Goal: Task Accomplishment & Management: Manage account settings

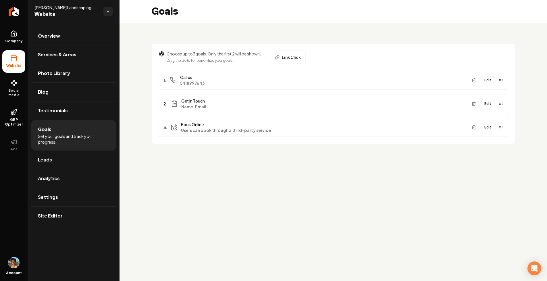
click at [490, 126] on button "Edit" at bounding box center [487, 126] width 14 height 7
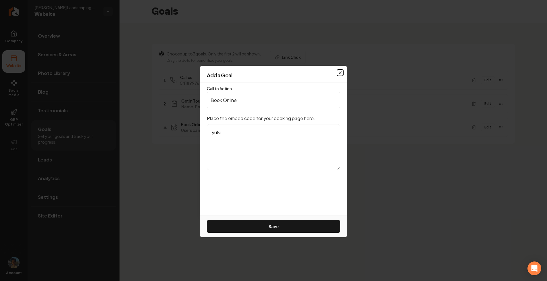
click at [342, 71] on icon "button" at bounding box center [340, 72] width 5 height 5
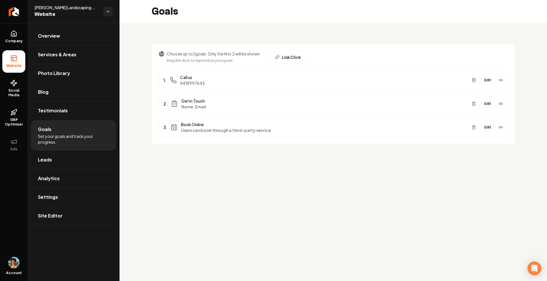
click at [488, 125] on button "Edit" at bounding box center [487, 126] width 14 height 7
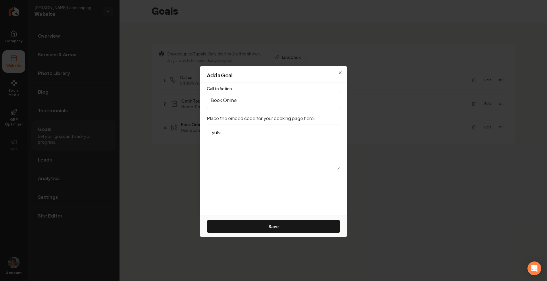
click at [340, 73] on div "Add a Goal" at bounding box center [273, 78] width 147 height 10
click at [272, 227] on button "Save" at bounding box center [273, 226] width 133 height 13
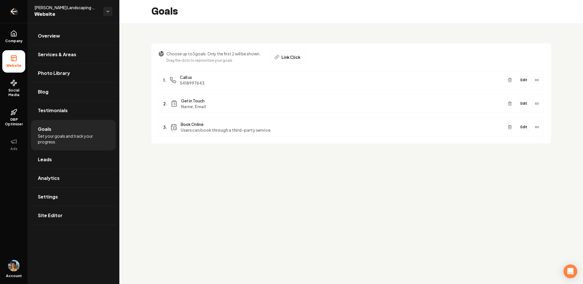
click at [10, 17] on link "Return to dashboard" at bounding box center [14, 11] width 28 height 23
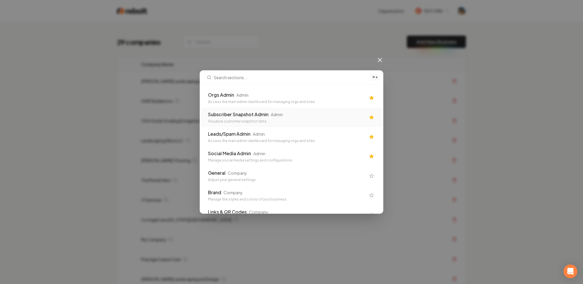
click at [256, 117] on div "Subscriber Snapshot Admin" at bounding box center [238, 114] width 61 height 7
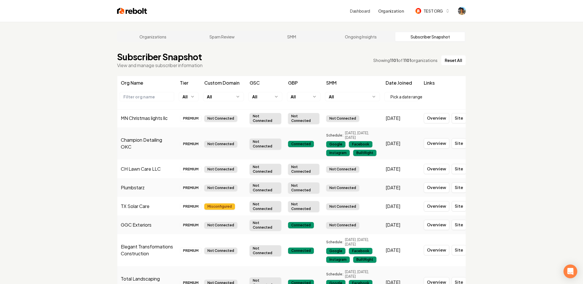
scroll to position [39, 0]
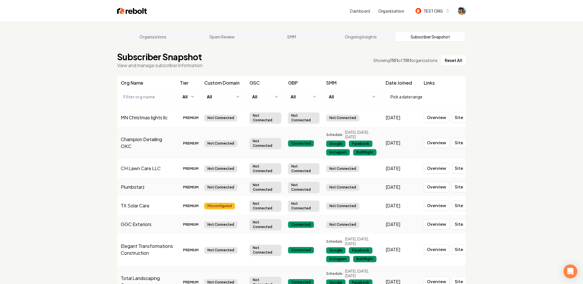
click at [229, 95] on html "Dashboard Organization TEST ORG Organizations Spam Review SMM Ongoing Insights …" at bounding box center [291, 142] width 583 height 284
click at [211, 208] on html "Dashboard Organization TEST ORG Organizations Spam Review SMM Ongoing Insights …" at bounding box center [291, 142] width 583 height 284
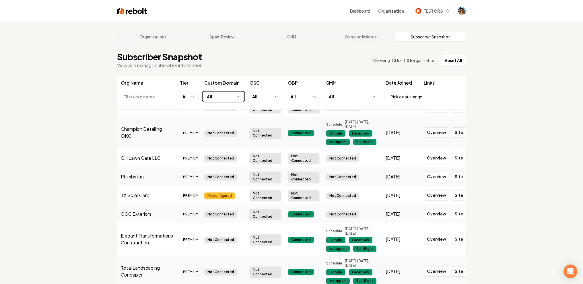
scroll to position [117, 0]
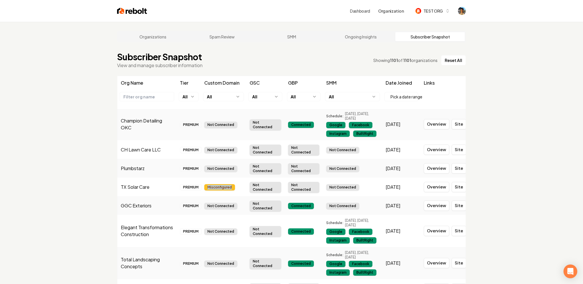
drag, startPoint x: 205, startPoint y: 187, endPoint x: 232, endPoint y: 187, distance: 26.4
click at [232, 187] on div "Misconfigured" at bounding box center [219, 187] width 31 height 6
click at [227, 188] on div "Misconfigured" at bounding box center [219, 187] width 31 height 6
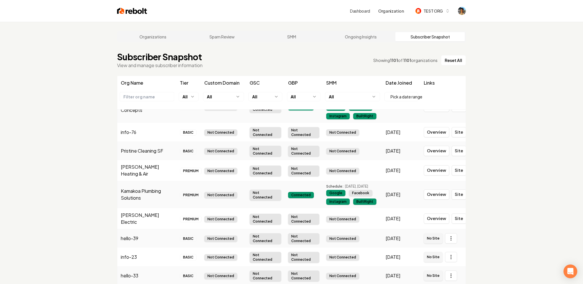
scroll to position [274, 0]
click at [217, 93] on html "Dashboard Organization TEST ORG Organizations Spam Review SMM Ongoing Insights …" at bounding box center [291, 142] width 583 height 284
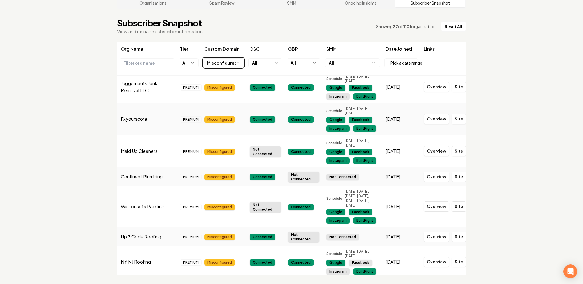
scroll to position [553, 0]
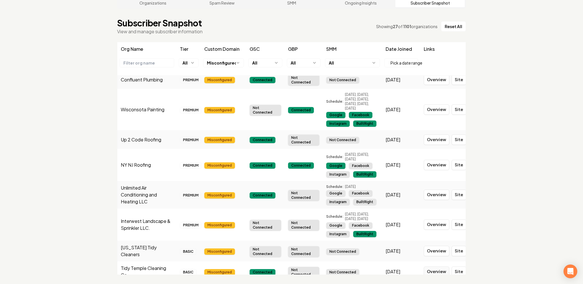
click at [439, 267] on link "Overview" at bounding box center [437, 272] width 26 height 10
click at [460, 267] on link "Site" at bounding box center [459, 272] width 15 height 10
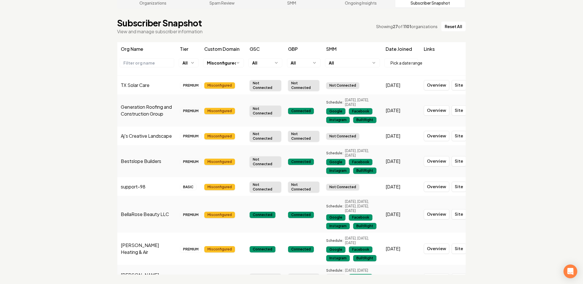
scroll to position [0, 0]
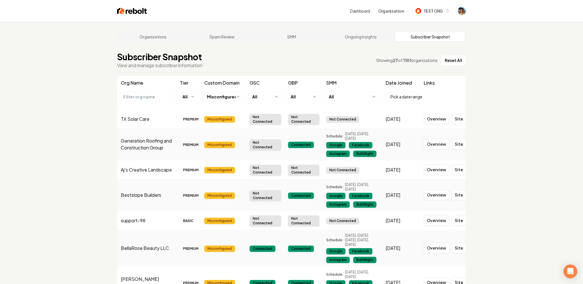
click at [364, 9] on link "Dashboard" at bounding box center [360, 11] width 20 height 6
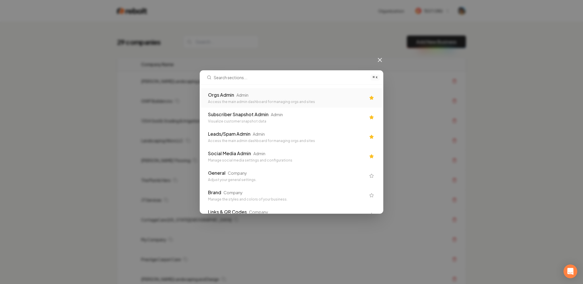
click at [199, 28] on div "⌘ K Orgs Admin Admin Access the main admin dashboard for managing orgs and site…" at bounding box center [291, 142] width 583 height 284
click at [138, 58] on div "⌘ K Orgs Admin Admin Access the main admin dashboard for managing orgs and site…" at bounding box center [291, 142] width 583 height 284
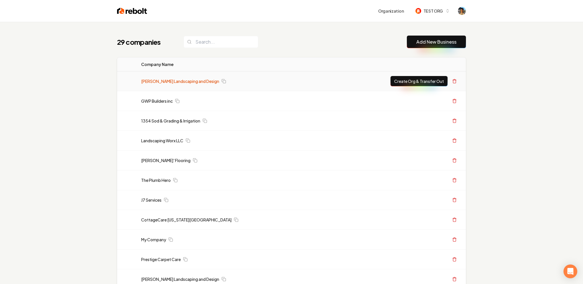
click at [177, 80] on link "Gary Krause Landscaping and Design" at bounding box center [180, 81] width 78 height 6
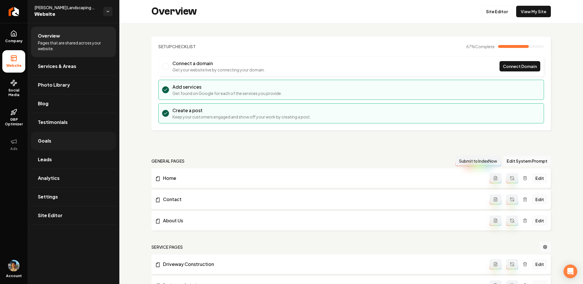
click at [60, 140] on link "Goals" at bounding box center [73, 141] width 85 height 18
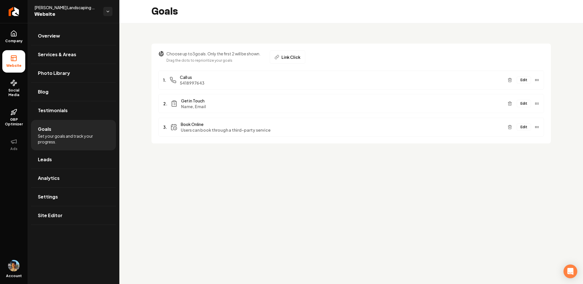
click at [528, 101] on button "Edit" at bounding box center [524, 103] width 14 height 7
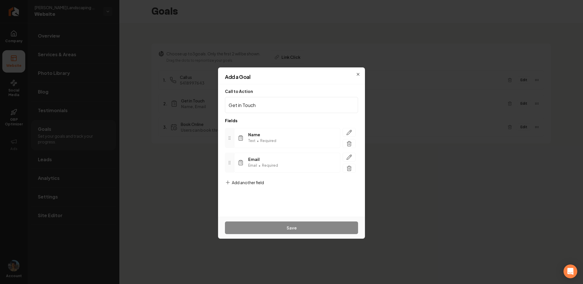
click at [247, 179] on form "Call to Action Get in Touch Fields Name Text • Required Email Email • Required …" at bounding box center [291, 150] width 133 height 122
click at [241, 182] on span "Add another field" at bounding box center [248, 183] width 32 height 6
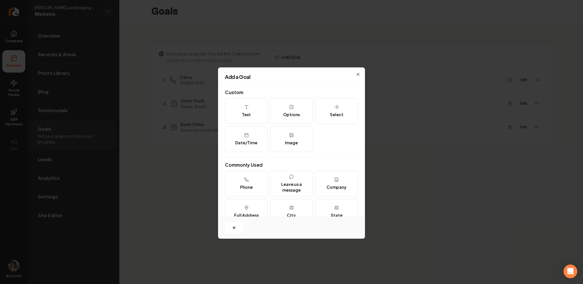
scroll to position [70, 0]
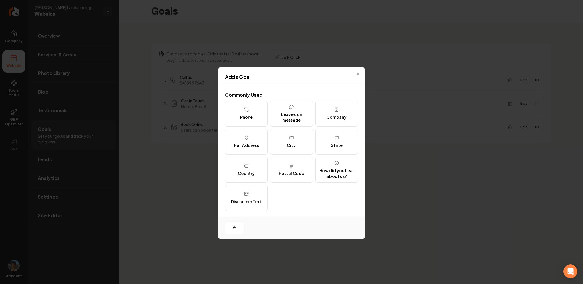
click at [357, 76] on h2 "Add a Goal" at bounding box center [291, 76] width 133 height 5
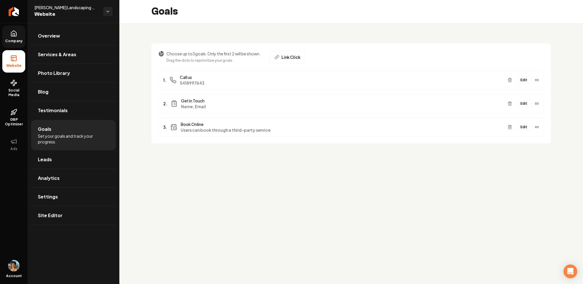
click at [20, 36] on link "Company" at bounding box center [13, 37] width 23 height 22
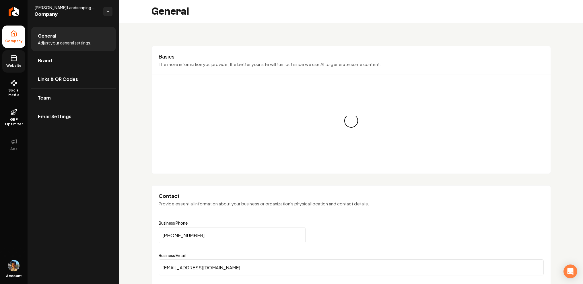
click at [19, 62] on link "Website" at bounding box center [13, 61] width 23 height 22
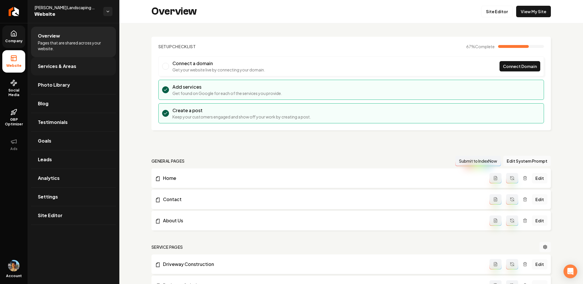
click at [76, 69] on link "Services & Areas" at bounding box center [73, 66] width 85 height 18
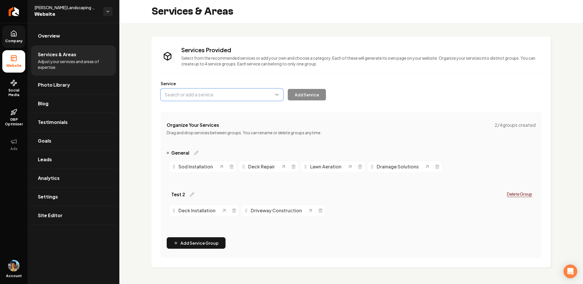
click at [219, 90] on button "Main content area" at bounding box center [222, 95] width 123 height 12
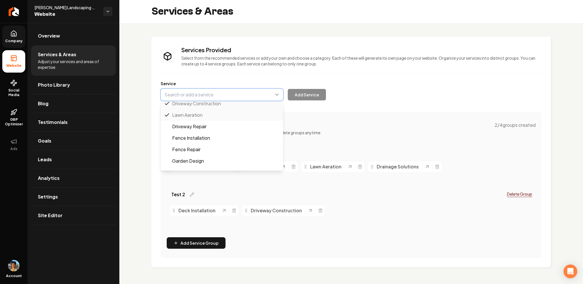
scroll to position [40, 0]
type input "Driveway Repair"
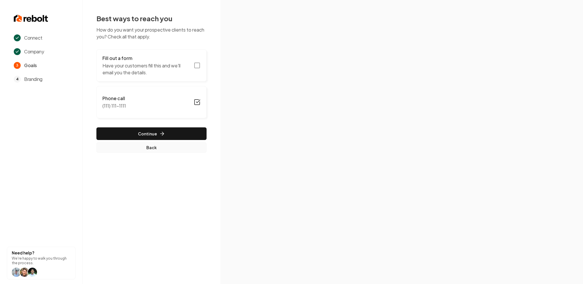
click at [139, 150] on button "Back" at bounding box center [151, 147] width 110 height 10
click at [198, 102] on icon "button" at bounding box center [198, 101] width 4 height 3
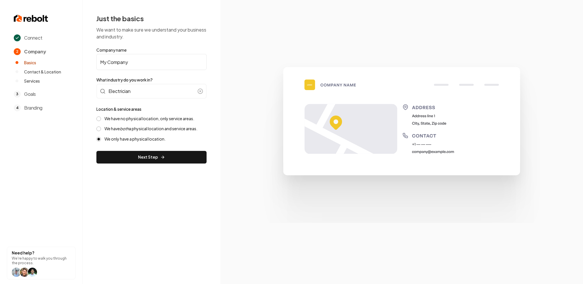
click at [51, 71] on span "Contact & Location" at bounding box center [42, 72] width 37 height 6
click at [135, 130] on label "We have both a physical location and service areas." at bounding box center [150, 128] width 93 height 5
click at [101, 130] on button "We have both a physical location and service areas." at bounding box center [98, 129] width 5 height 5
click at [140, 86] on div "Electrician" at bounding box center [151, 91] width 110 height 15
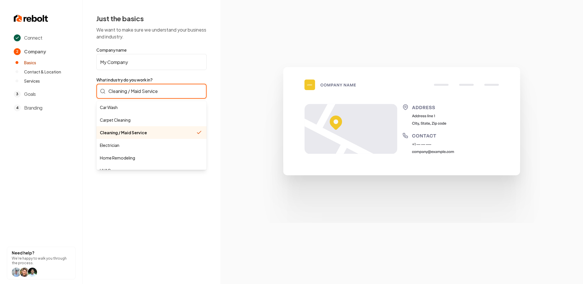
click at [167, 88] on div "Cleaning / Maid Service Car Wash Carpet Cleaning Cleaning / Maid Service Electr…" at bounding box center [151, 91] width 110 height 15
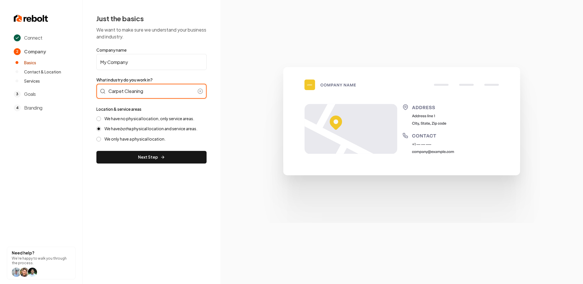
click at [163, 86] on div "Carpet Cleaning" at bounding box center [151, 91] width 110 height 15
click at [159, 90] on div "Carpet Cleaning" at bounding box center [151, 91] width 110 height 15
click at [159, 93] on div "Cleaning / Maid Service" at bounding box center [151, 91] width 110 height 15
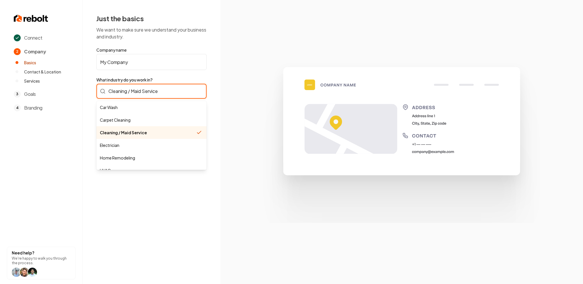
click at [166, 85] on div "Cleaning / Maid Service Car Wash Carpet Cleaning Cleaning / Maid Service Electr…" at bounding box center [151, 91] width 110 height 15
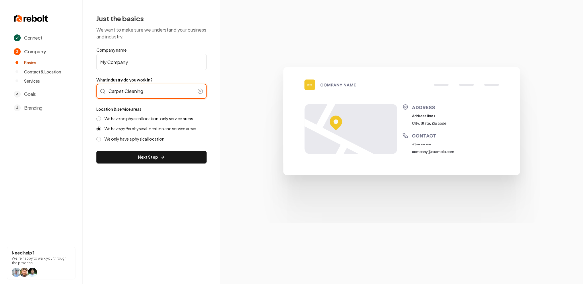
type input "Carpet Cleaning"
click at [168, 94] on div "Carpet Cleaning" at bounding box center [151, 91] width 110 height 15
